Goal: Find specific page/section: Find specific page/section

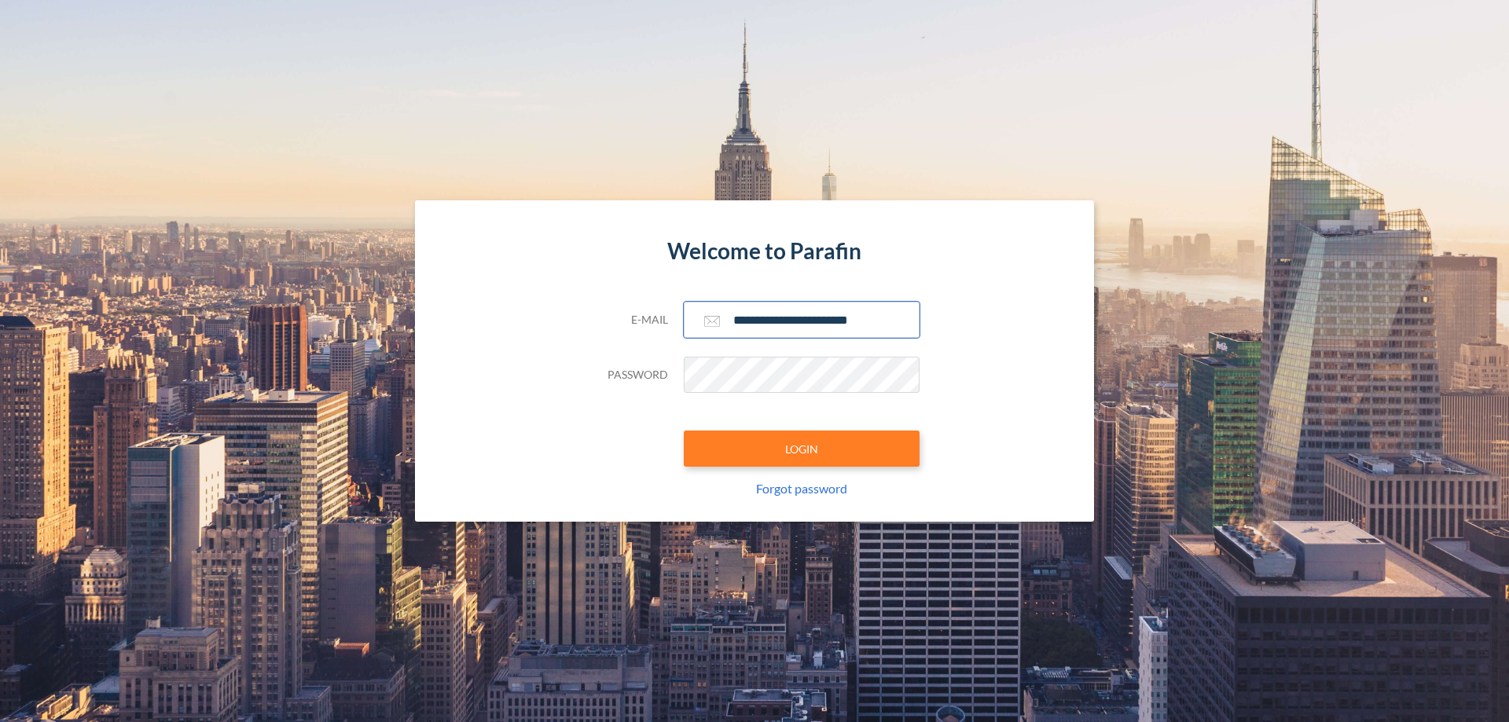
type input "**********"
click at [802, 449] on button "LOGIN" at bounding box center [802, 449] width 236 height 36
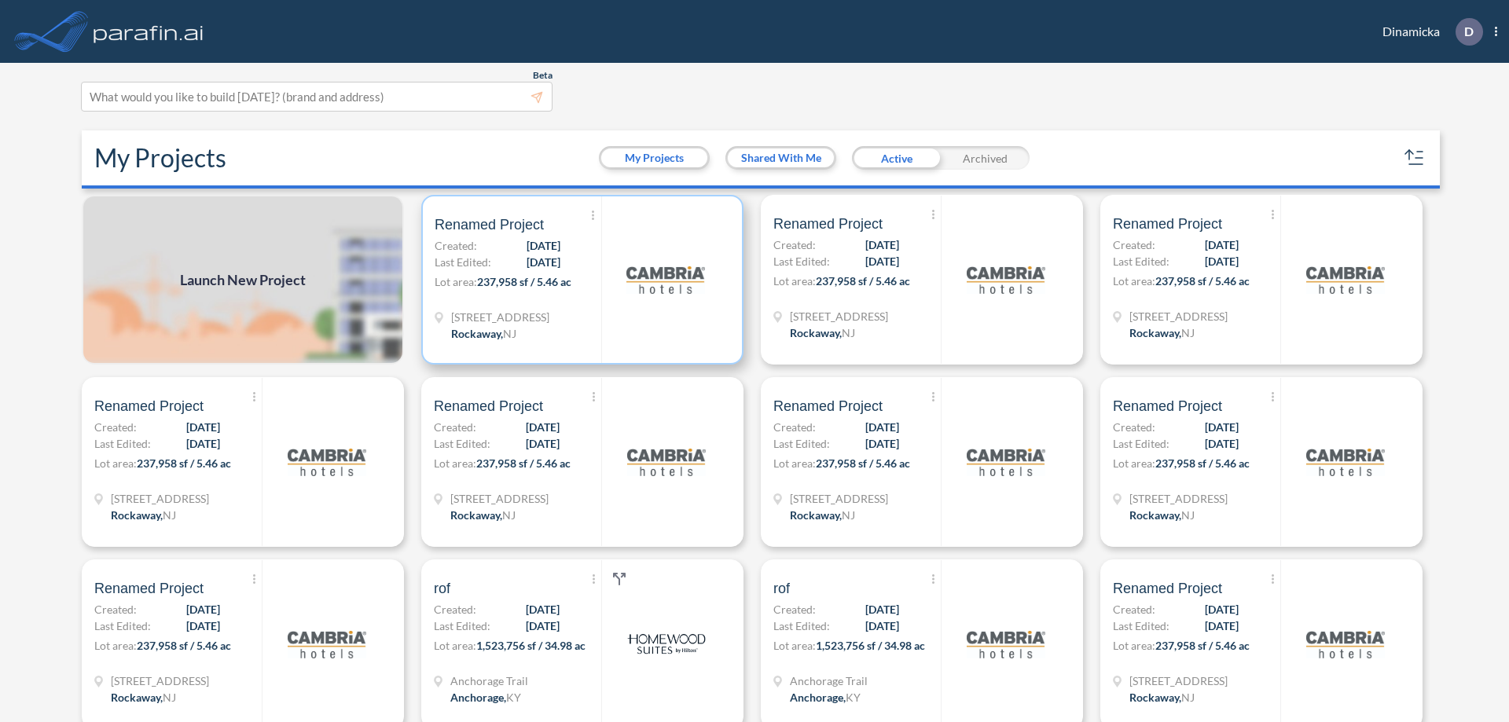
scroll to position [4, 0]
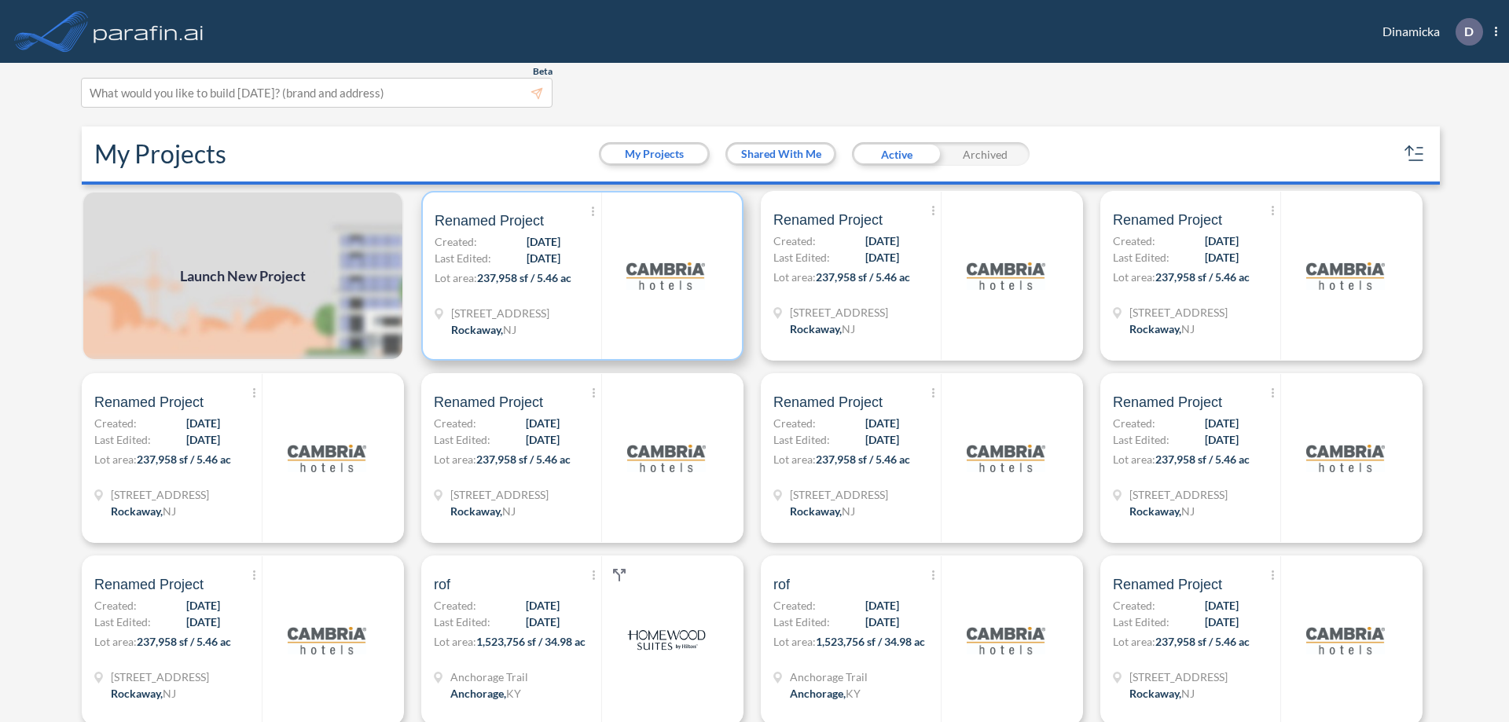
click at [579, 276] on p "Lot area: 237,958 sf / 5.46 ac" at bounding box center [518, 281] width 167 height 23
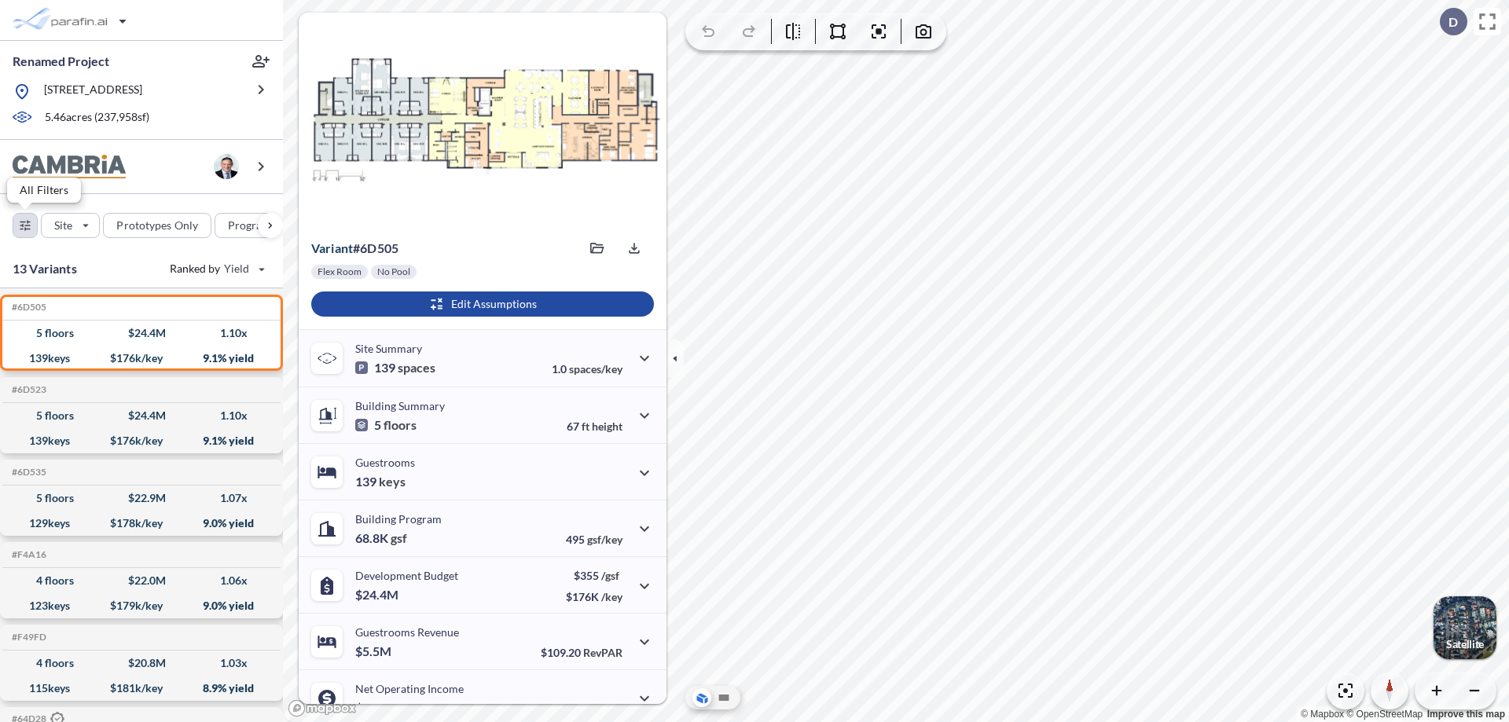
click at [25, 225] on div "button" at bounding box center [25, 226] width 24 height 24
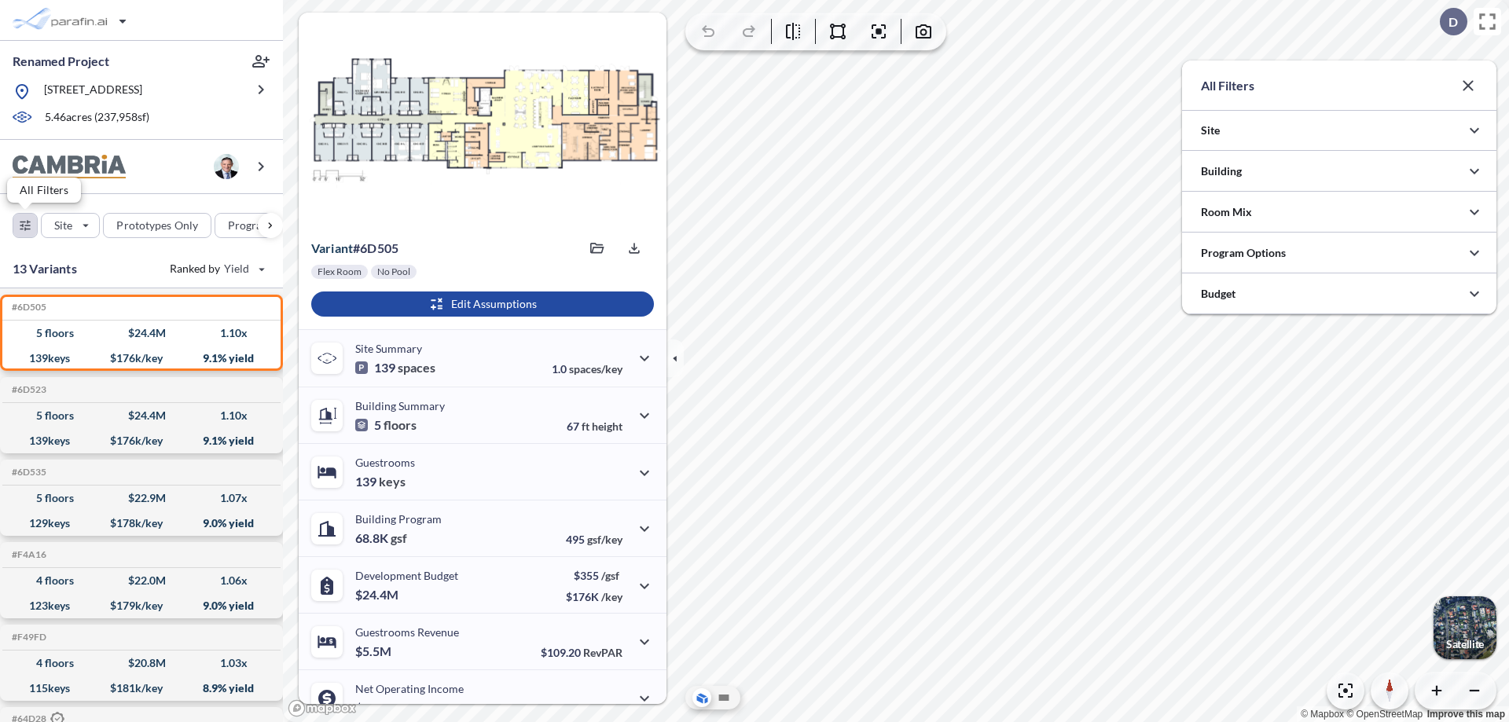
scroll to position [785946, 785632]
click at [1474, 171] on icon "button" at bounding box center [1474, 171] width 19 height 19
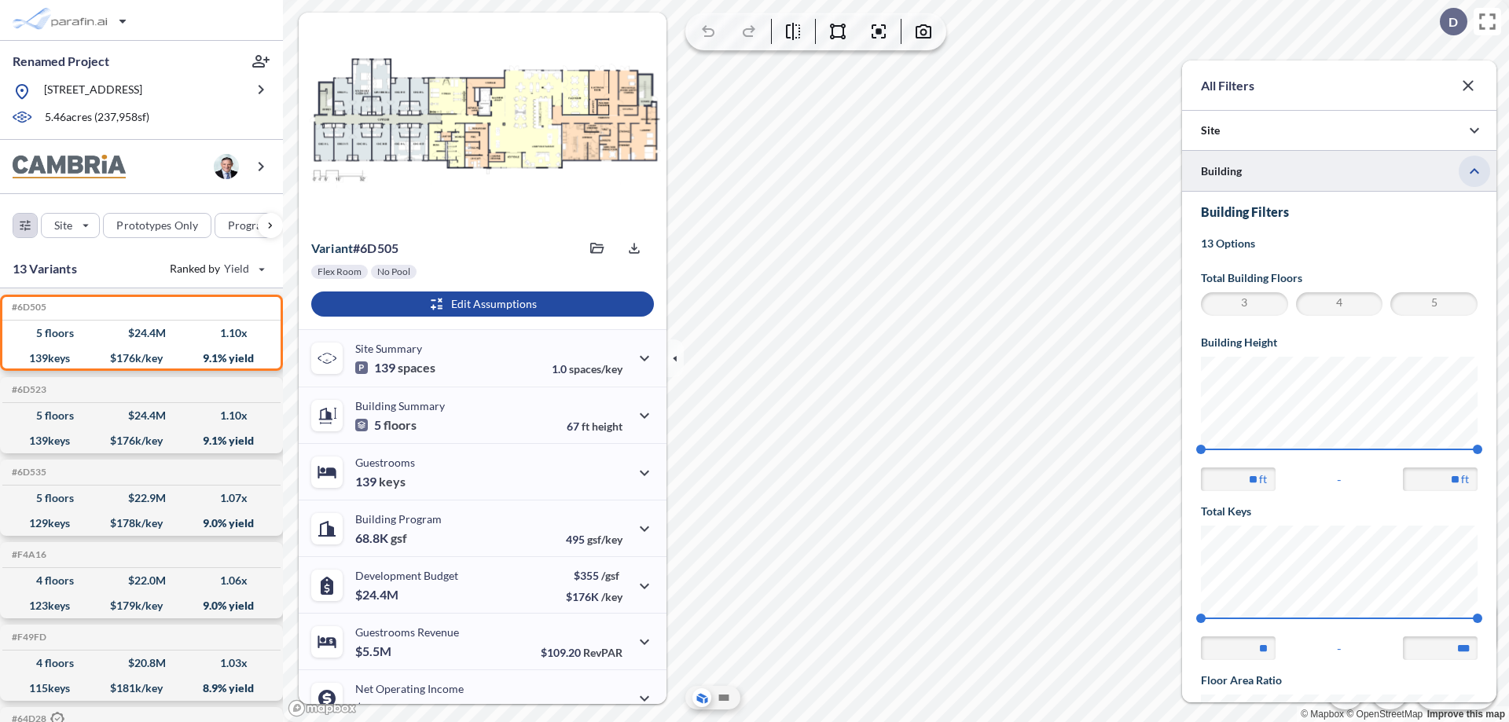
scroll to position [274, 0]
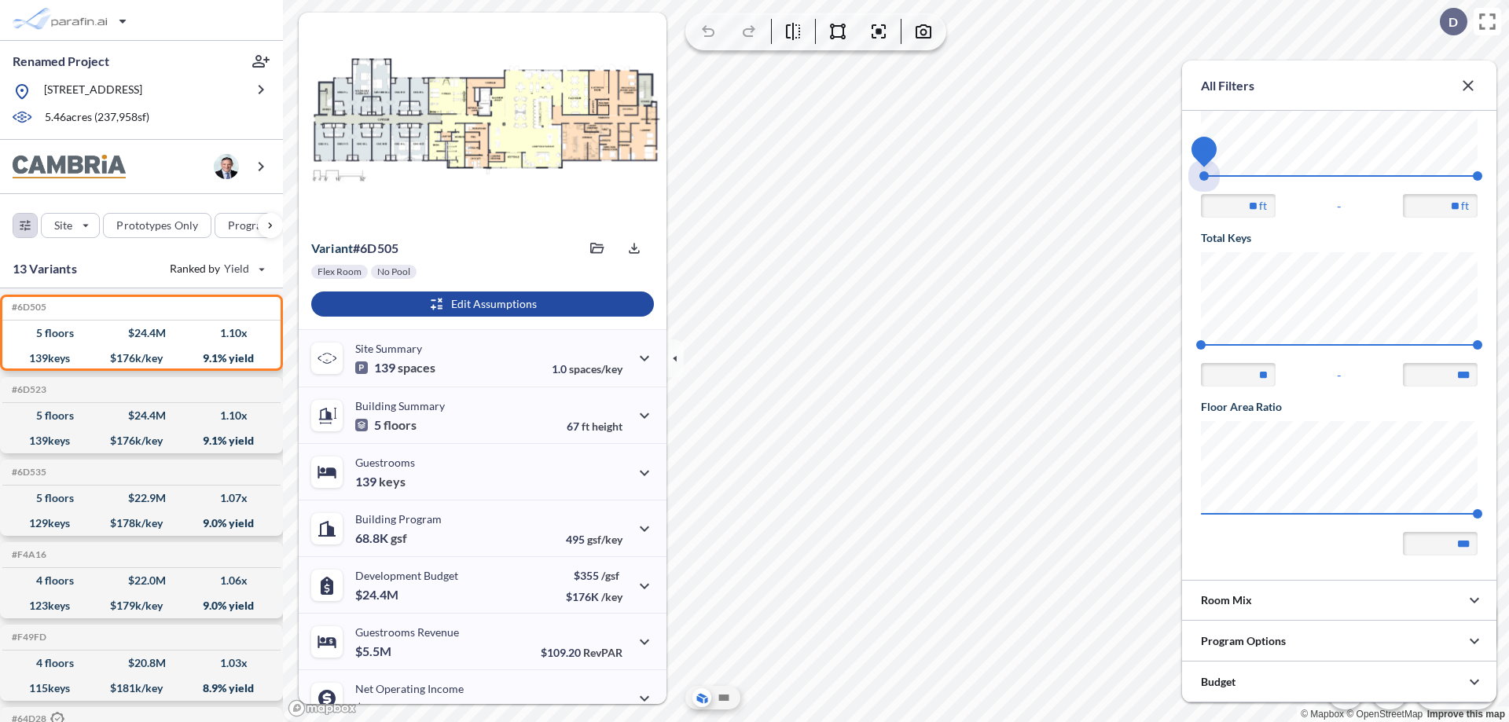
drag, startPoint x: 1201, startPoint y: 176, endPoint x: 1478, endPoint y: 176, distance: 276.7
click at [1478, 176] on span "45 67.56" at bounding box center [1339, 181] width 277 height 12
type input "**"
